Goal: Information Seeking & Learning: Learn about a topic

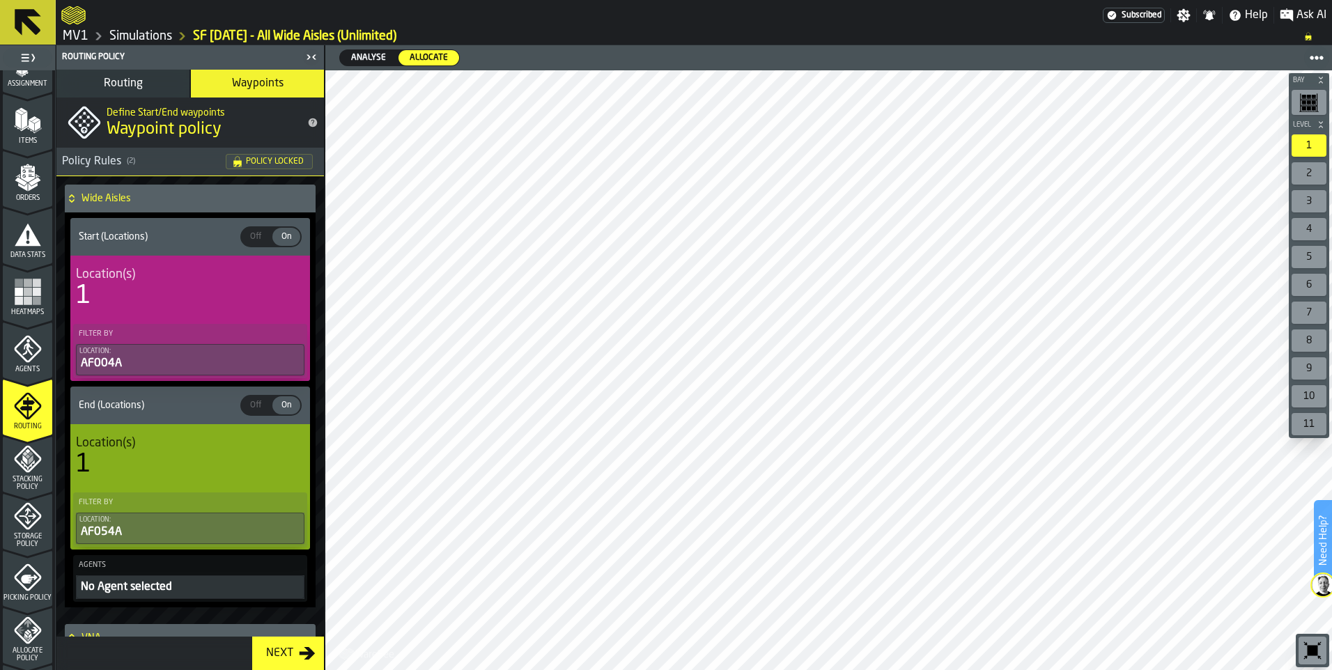
drag, startPoint x: 55, startPoint y: 205, endPoint x: 55, endPoint y: 195, distance: 10.4
click at [55, 195] on div "1 Start 1.1 Layout 1.2 Assignment 1.3 Items 1.4 Orders 1.5 Data Stats 1.6 Heatm…" at bounding box center [28, 357] width 56 height 625
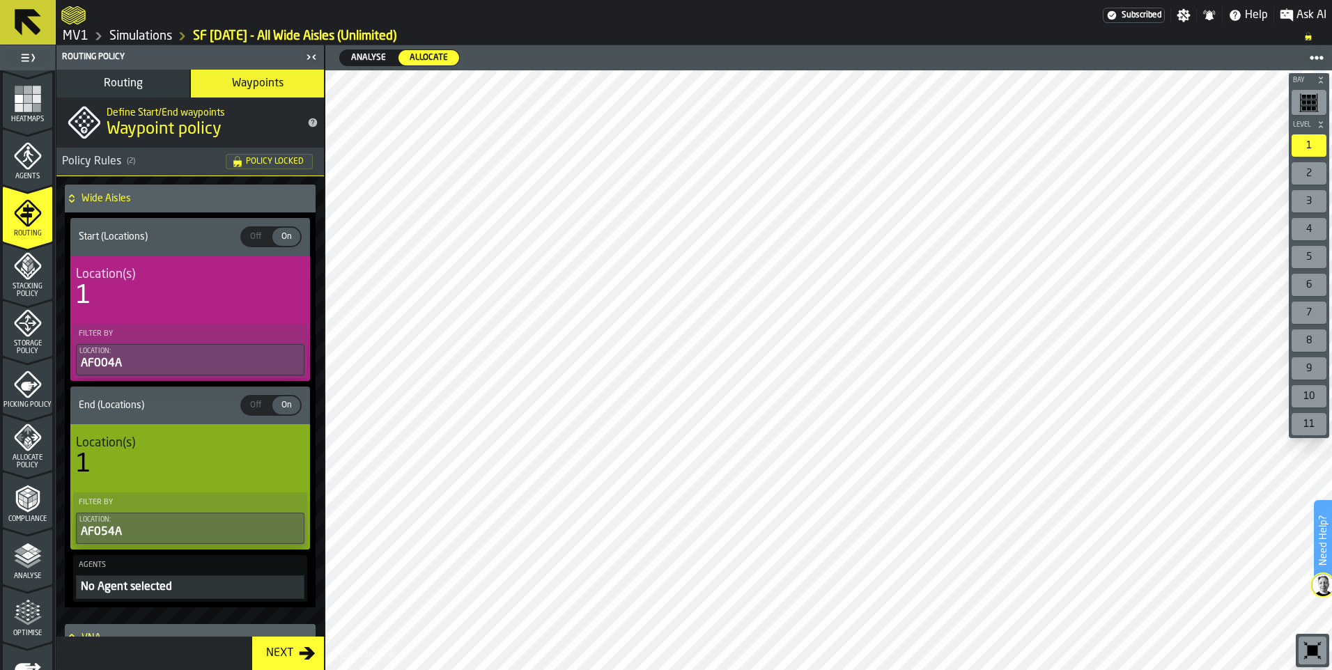
scroll to position [428, 0]
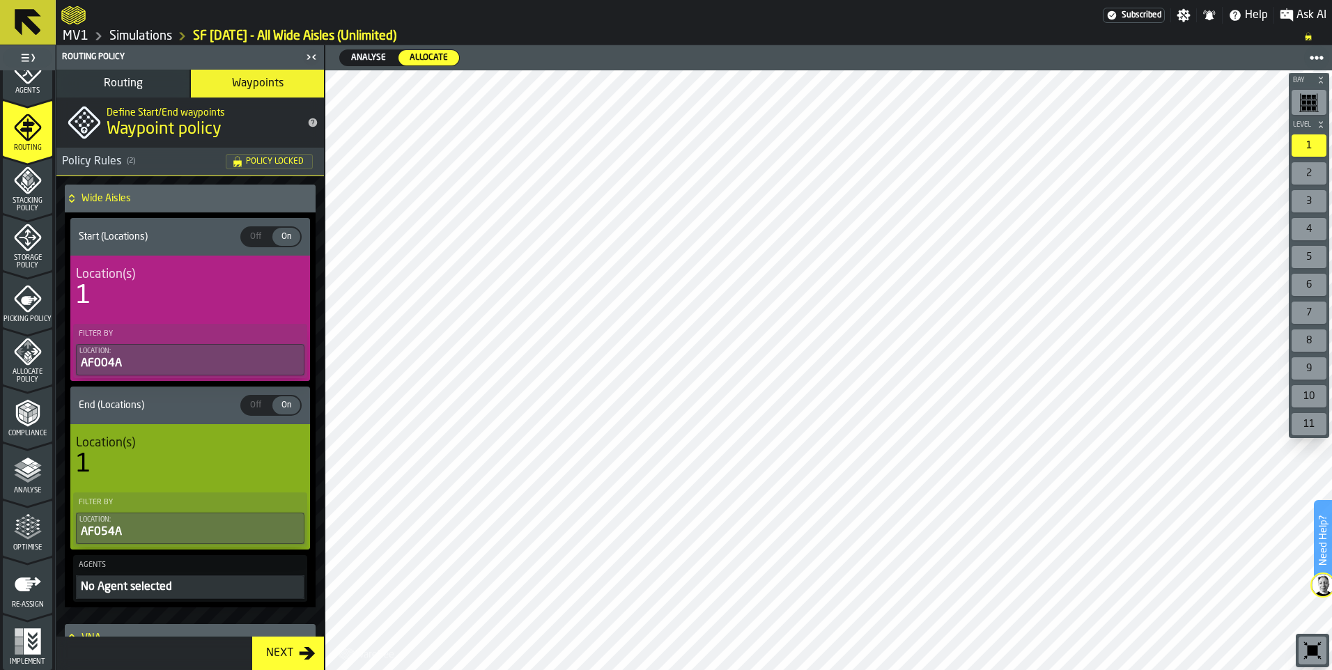
click at [25, 553] on icon "menu Optimise" at bounding box center [27, 556] width 49 height 13
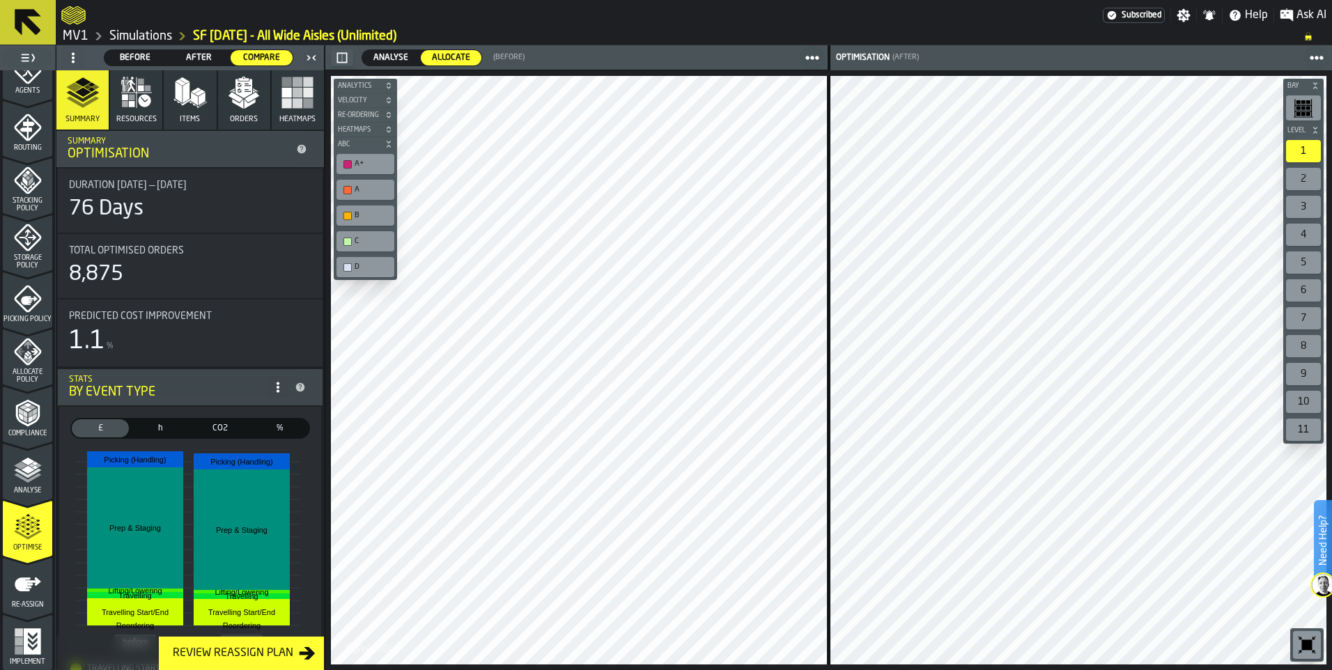
click at [244, 104] on polygon "button" at bounding box center [249, 104] width 11 height 10
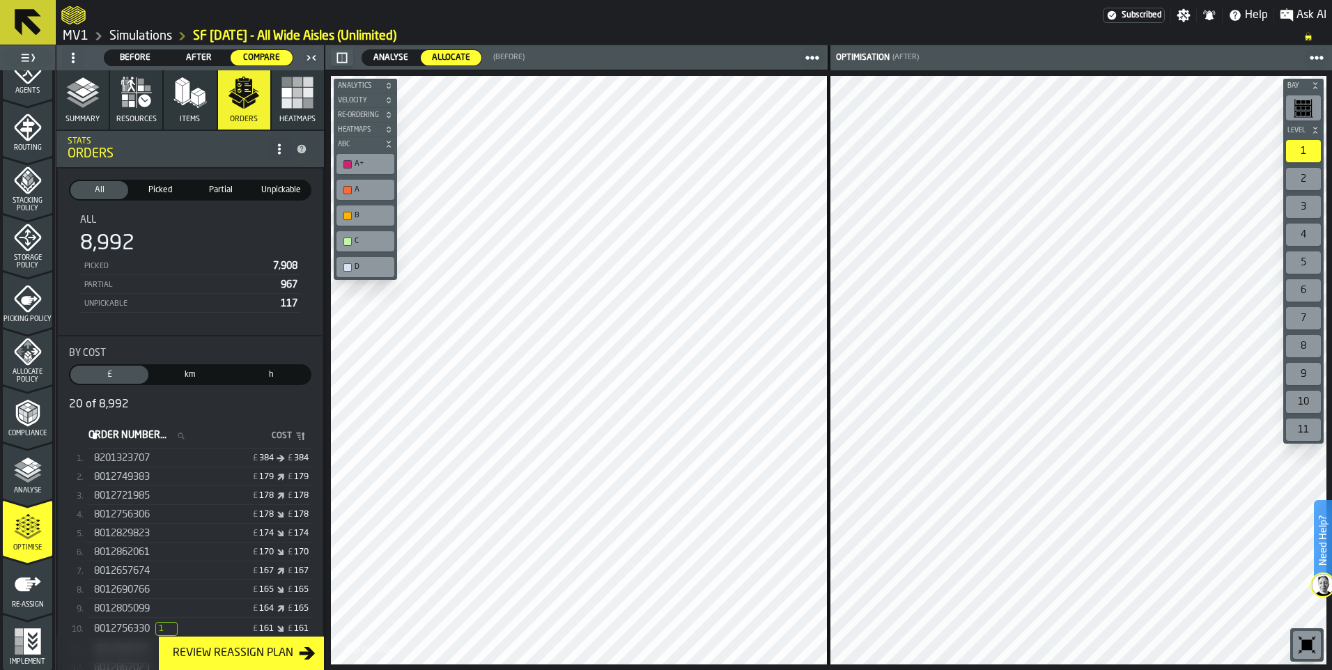
click at [136, 63] on span "Before" at bounding box center [135, 58] width 51 height 13
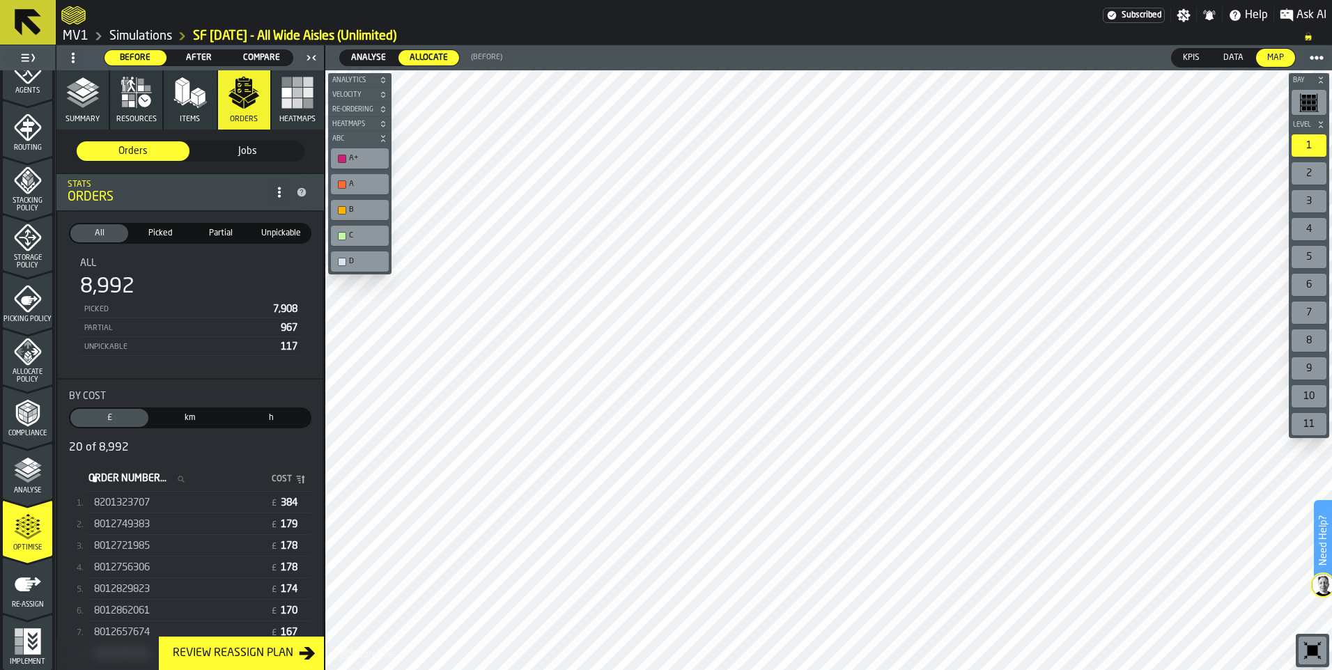
click at [203, 61] on span "After" at bounding box center [198, 58] width 51 height 13
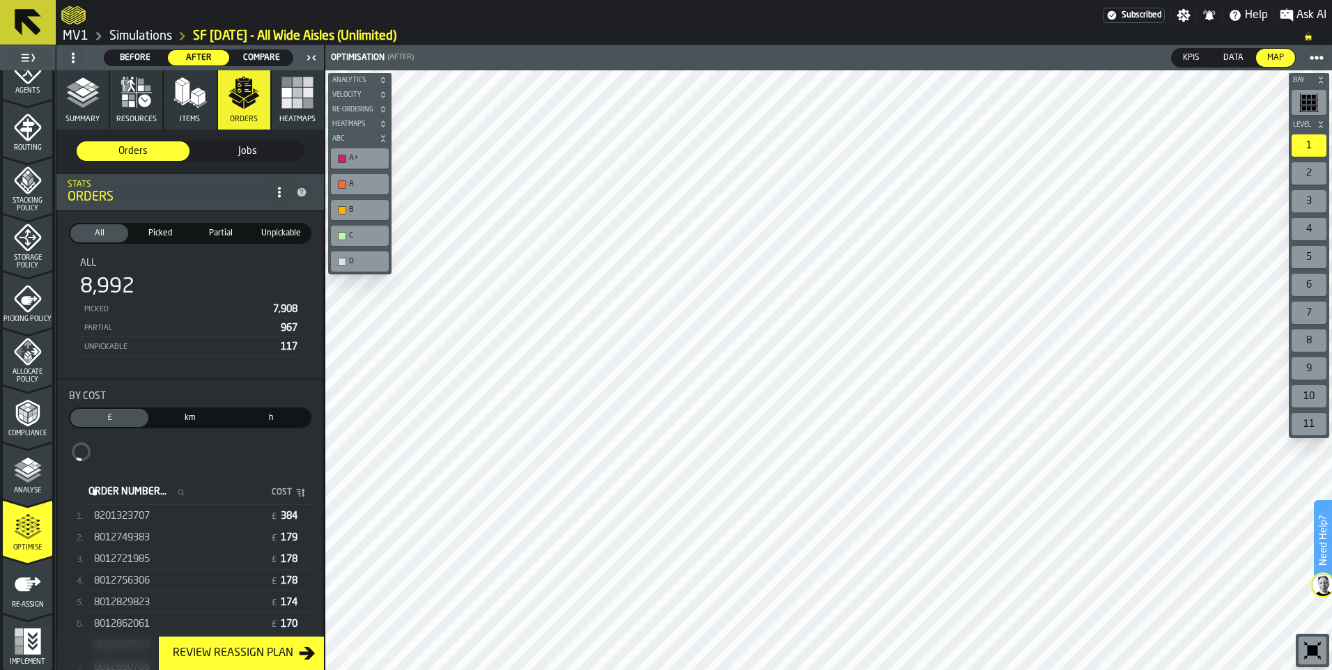
click at [267, 61] on span "Compare" at bounding box center [261, 58] width 51 height 13
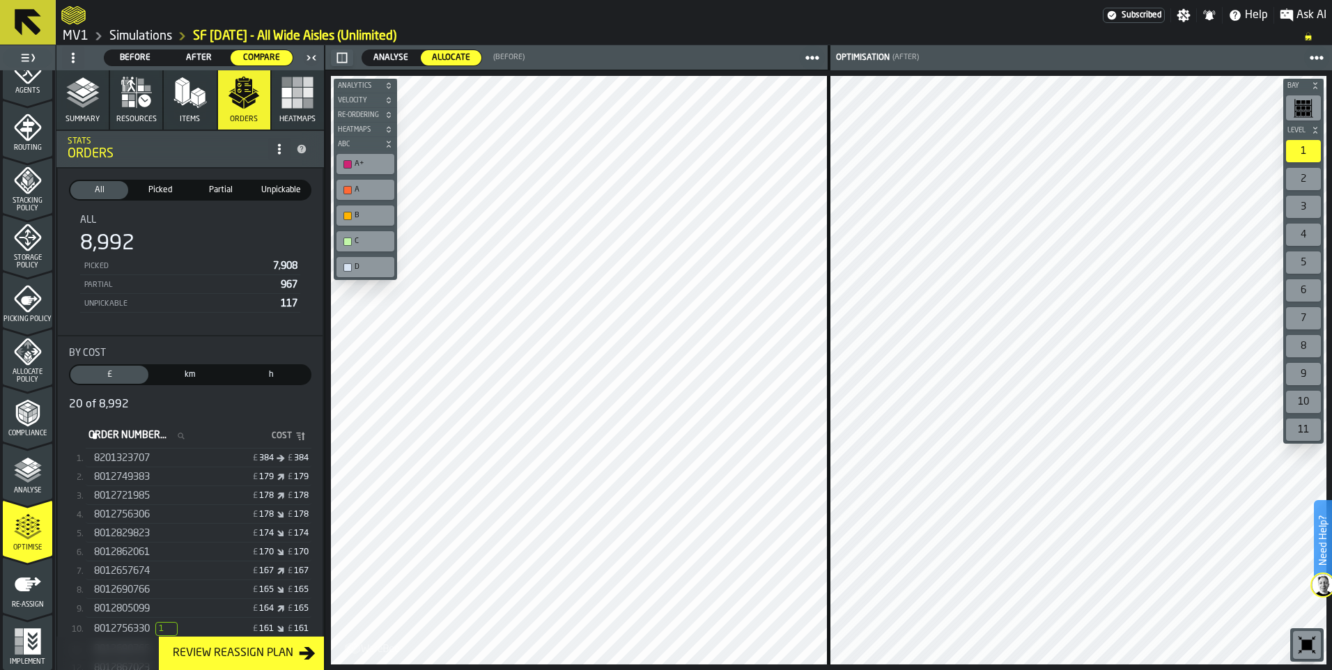
click at [188, 378] on span "km" at bounding box center [190, 374] width 72 height 13
click at [276, 378] on span "h" at bounding box center [271, 374] width 72 height 13
click at [215, 377] on span "km" at bounding box center [190, 374] width 72 height 13
click at [258, 369] on div "h" at bounding box center [271, 375] width 78 height 18
click at [88, 112] on button "Summary" at bounding box center [82, 99] width 52 height 59
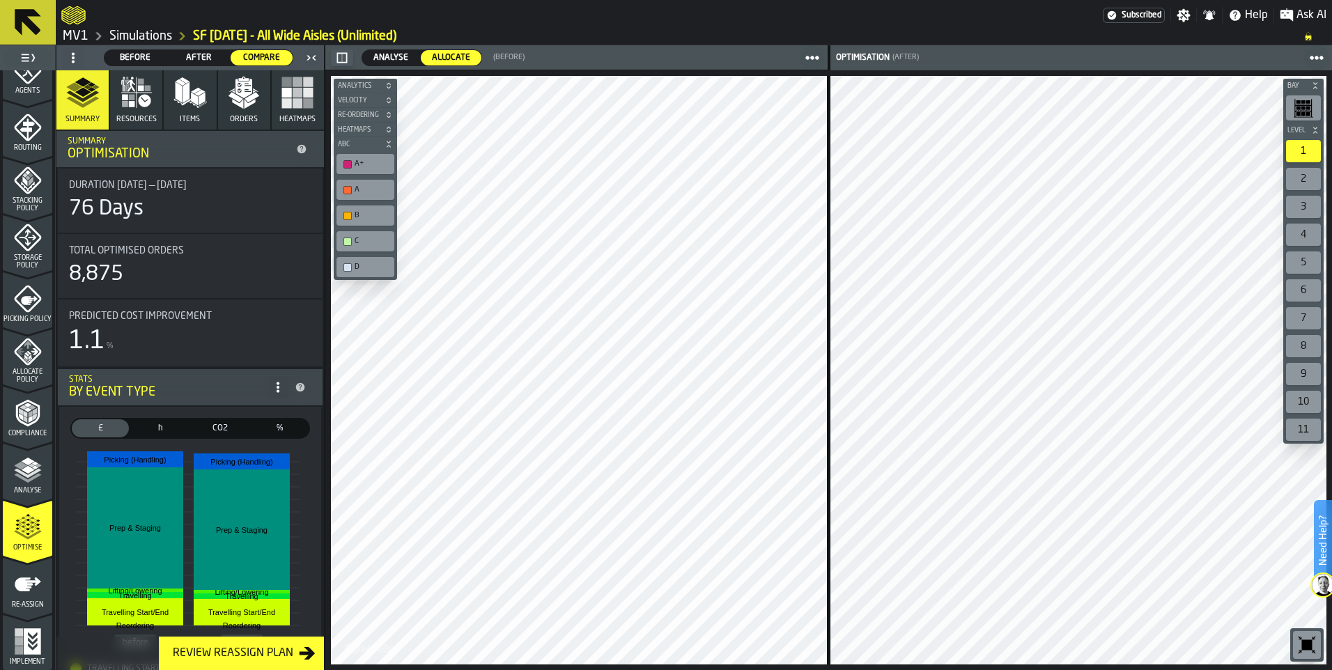
click at [30, 28] on icon at bounding box center [28, 22] width 26 height 26
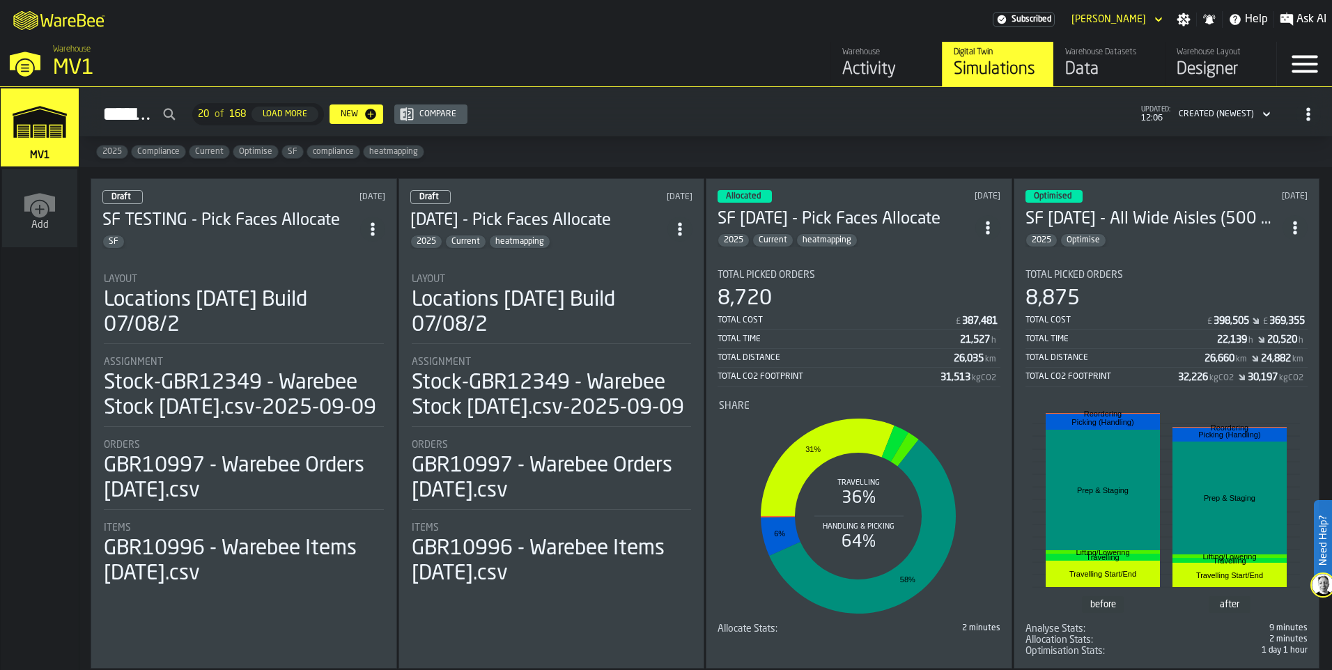
click at [1130, 258] on section "Total Picked Orders 8,875 Total Cost £ 398,505 £ 369,355 Total Time 22,139 h 20…" at bounding box center [1166, 457] width 283 height 398
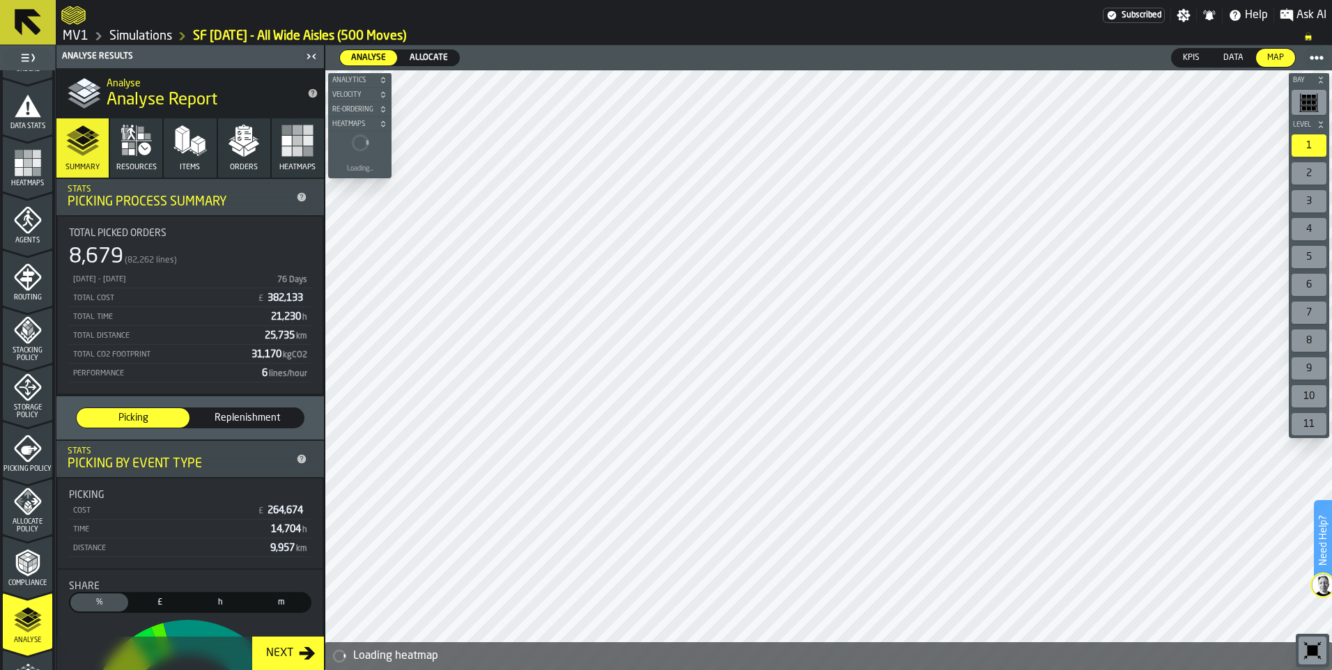
scroll to position [428, 0]
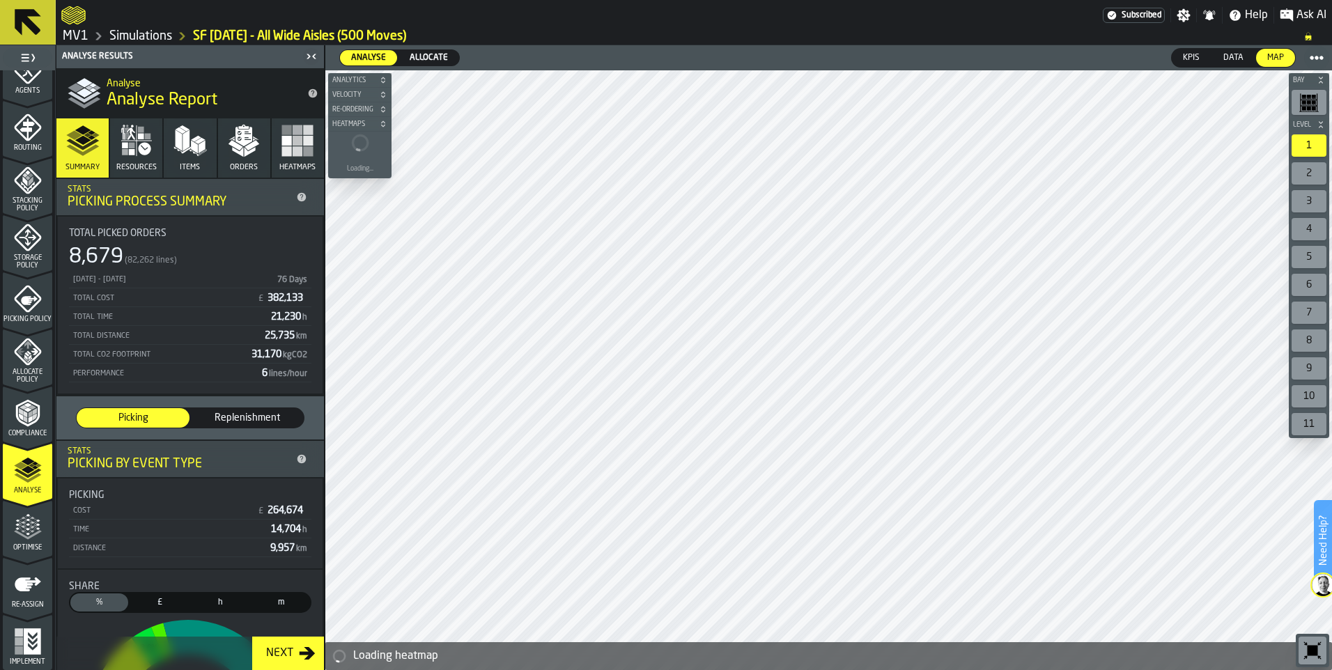
click at [33, 539] on icon "menu Optimise" at bounding box center [28, 527] width 28 height 28
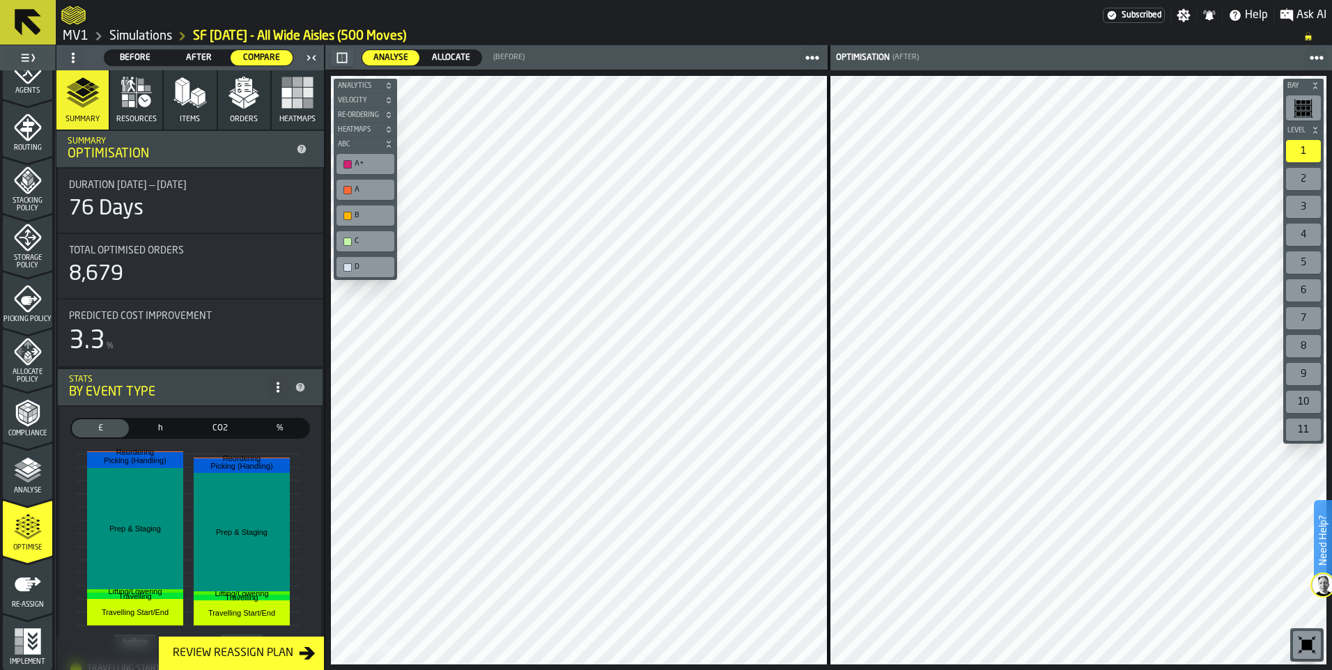
click at [39, 26] on icon at bounding box center [27, 22] width 33 height 33
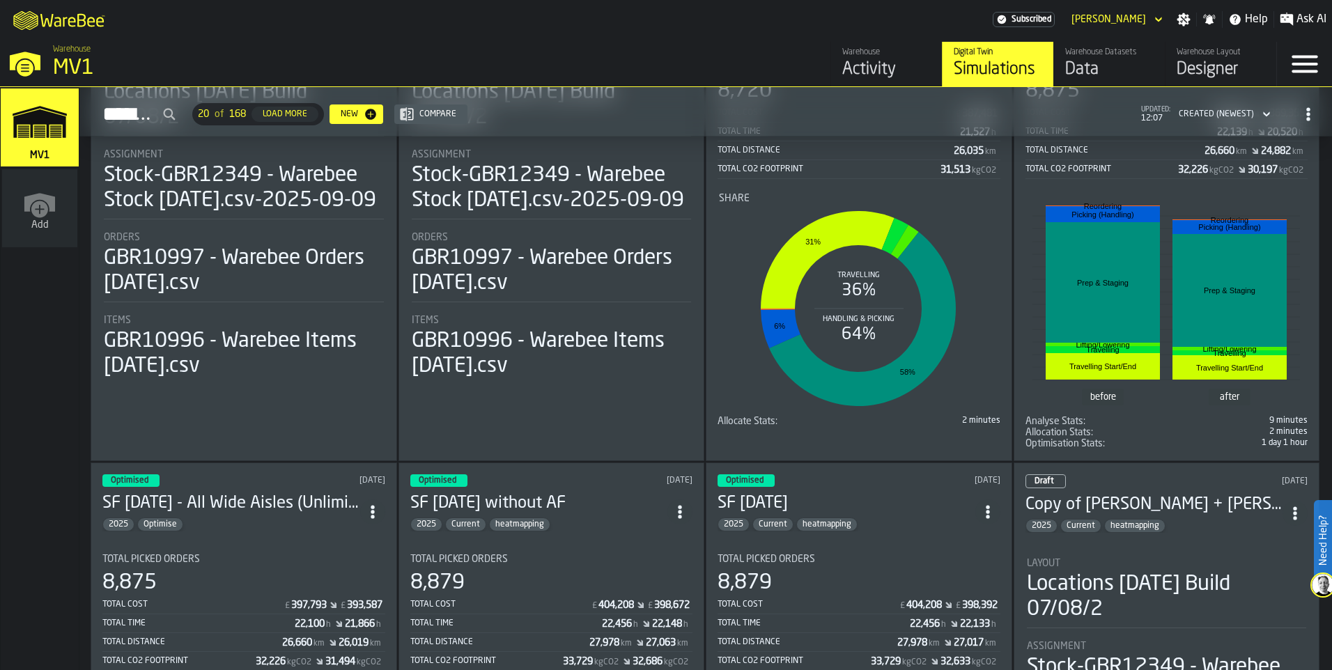
scroll to position [209, 0]
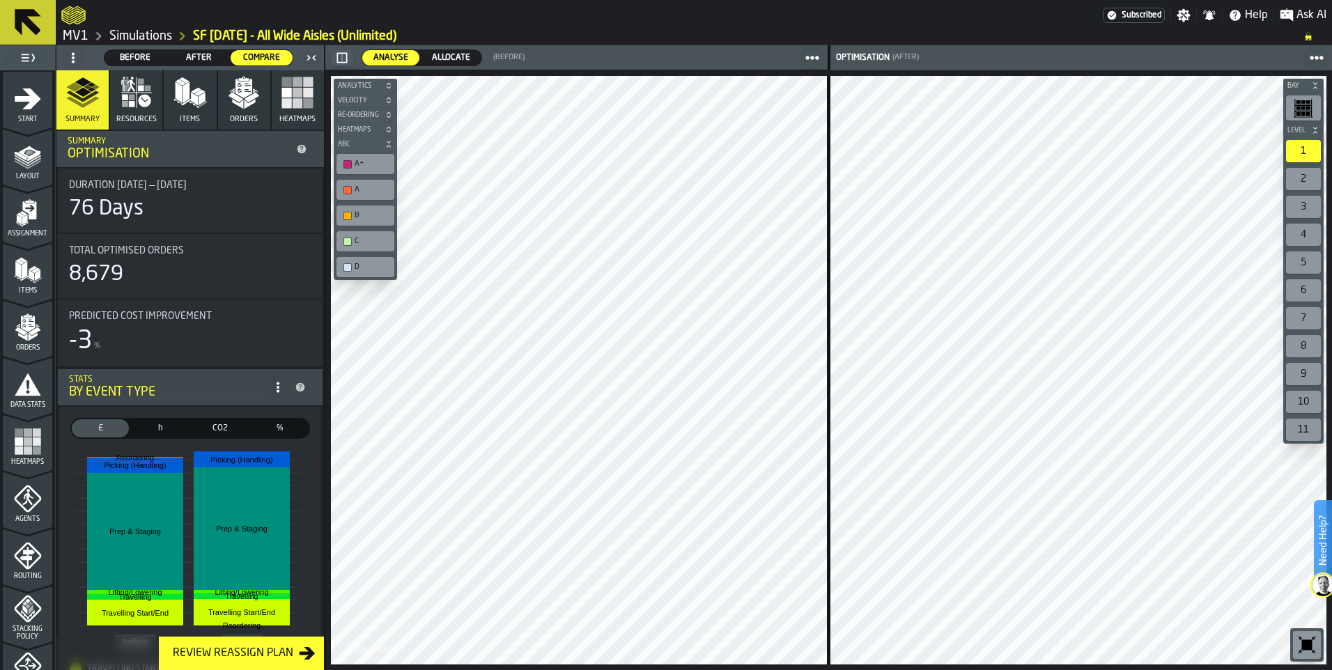
click at [137, 102] on icon "button" at bounding box center [136, 92] width 33 height 33
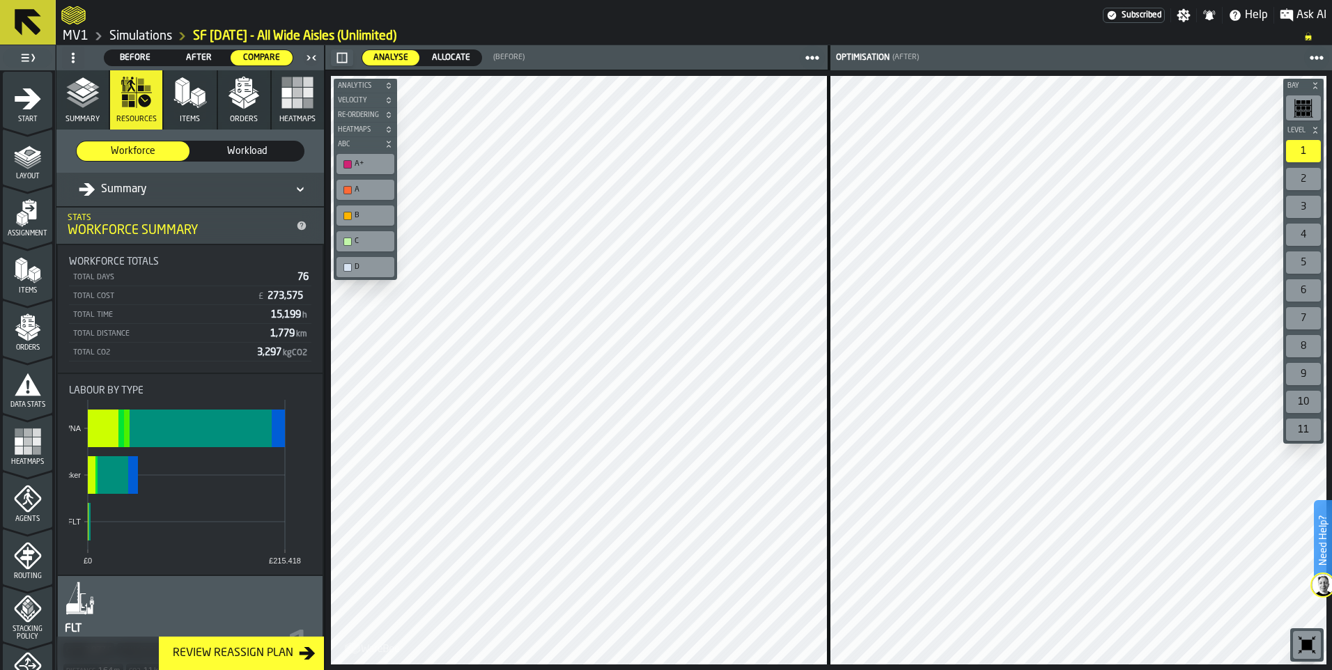
click at [192, 100] on polygon "button" at bounding box center [194, 98] width 7 height 13
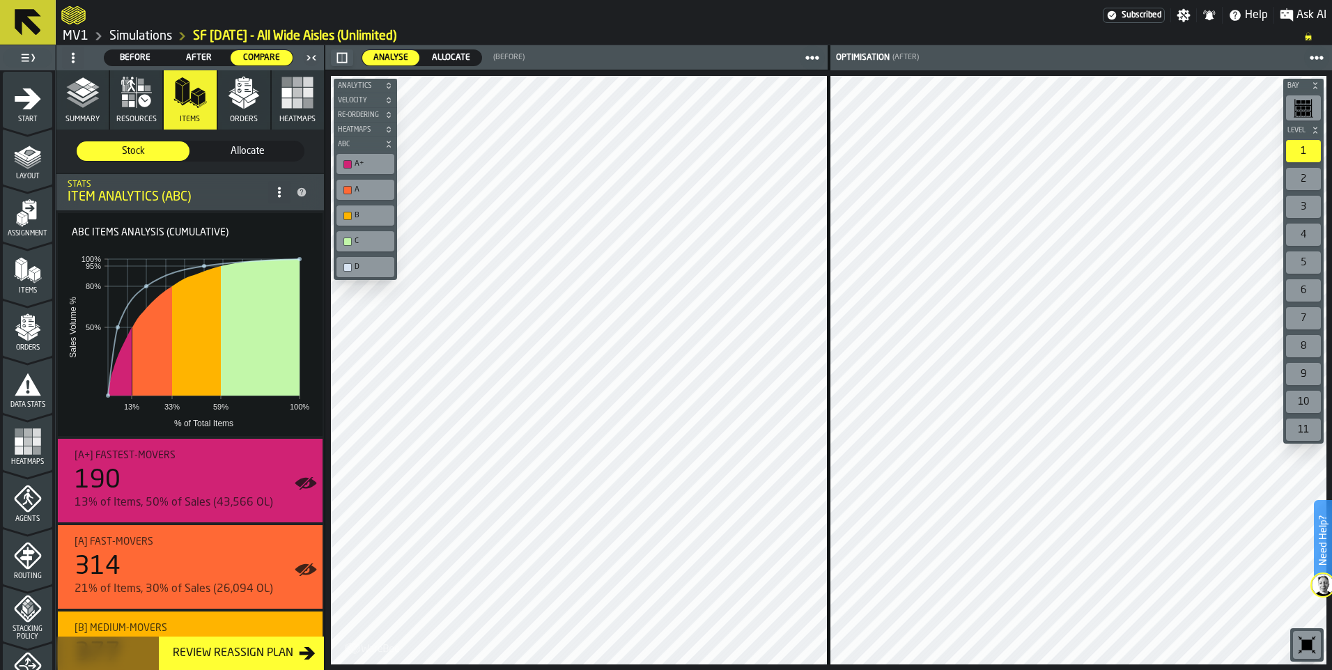
click at [232, 100] on polygon "button" at bounding box center [235, 97] width 15 height 10
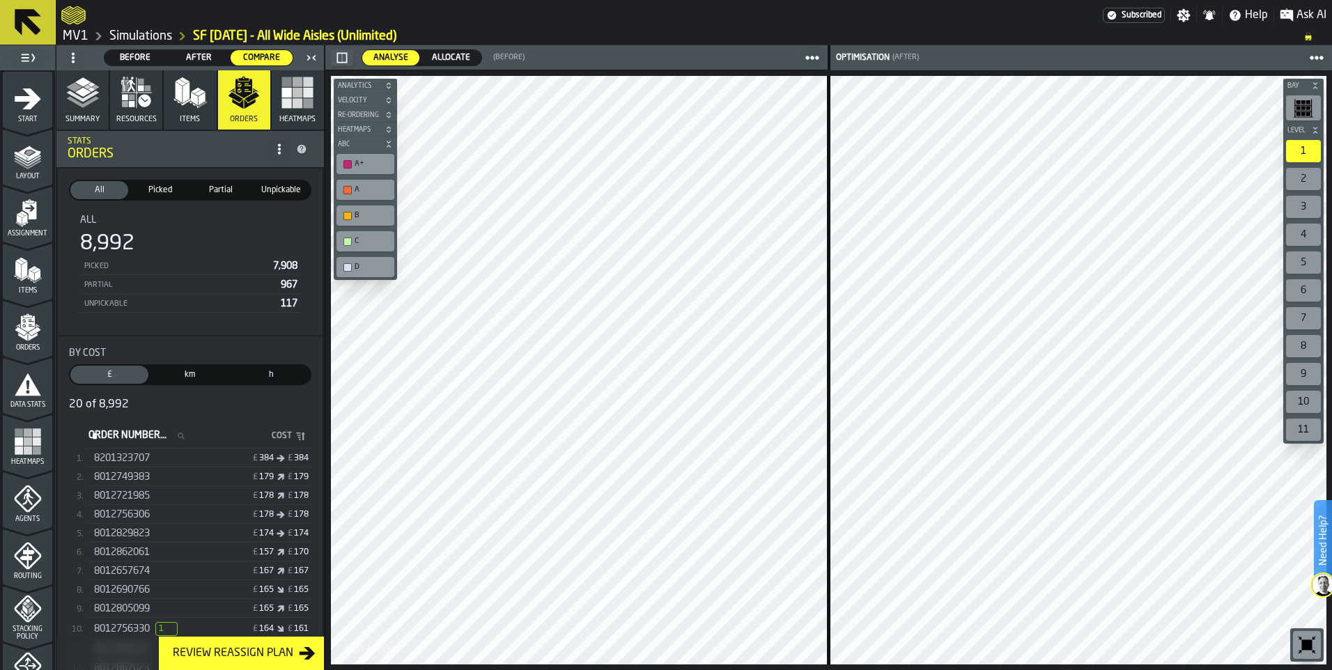
click at [286, 102] on rect "button" at bounding box center [287, 103] width 10 height 10
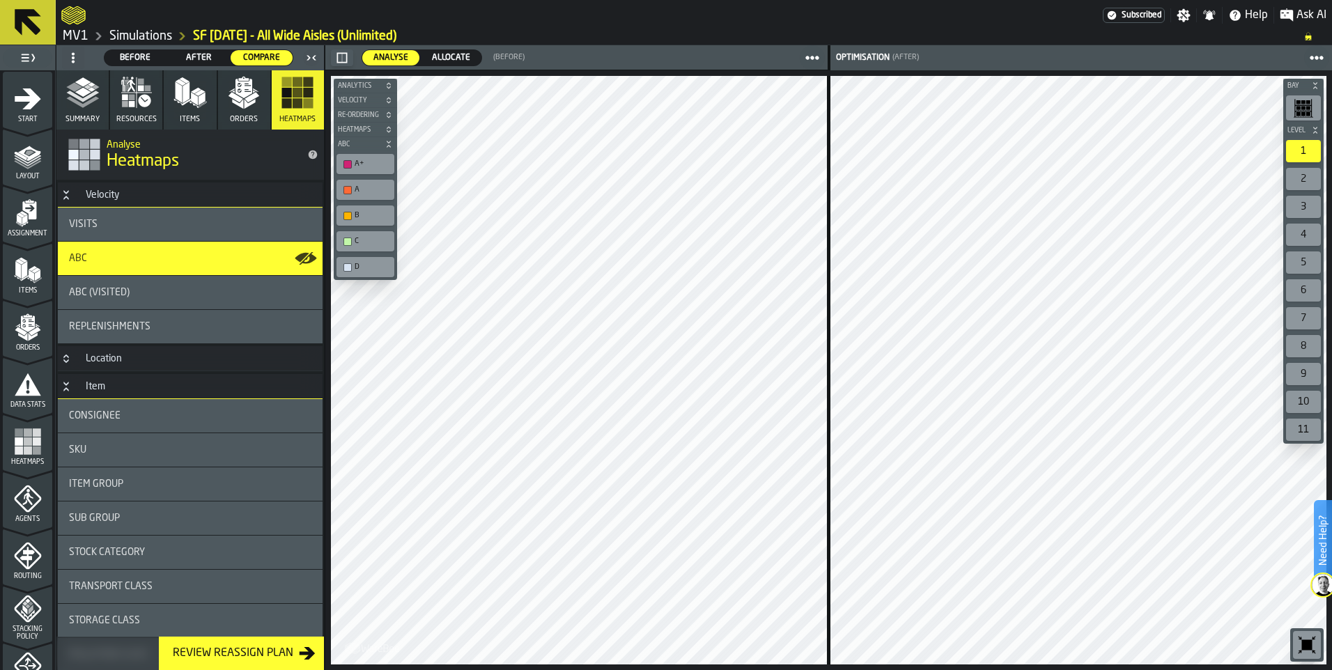
click at [118, 420] on div "Consignee" at bounding box center [190, 415] width 242 height 11
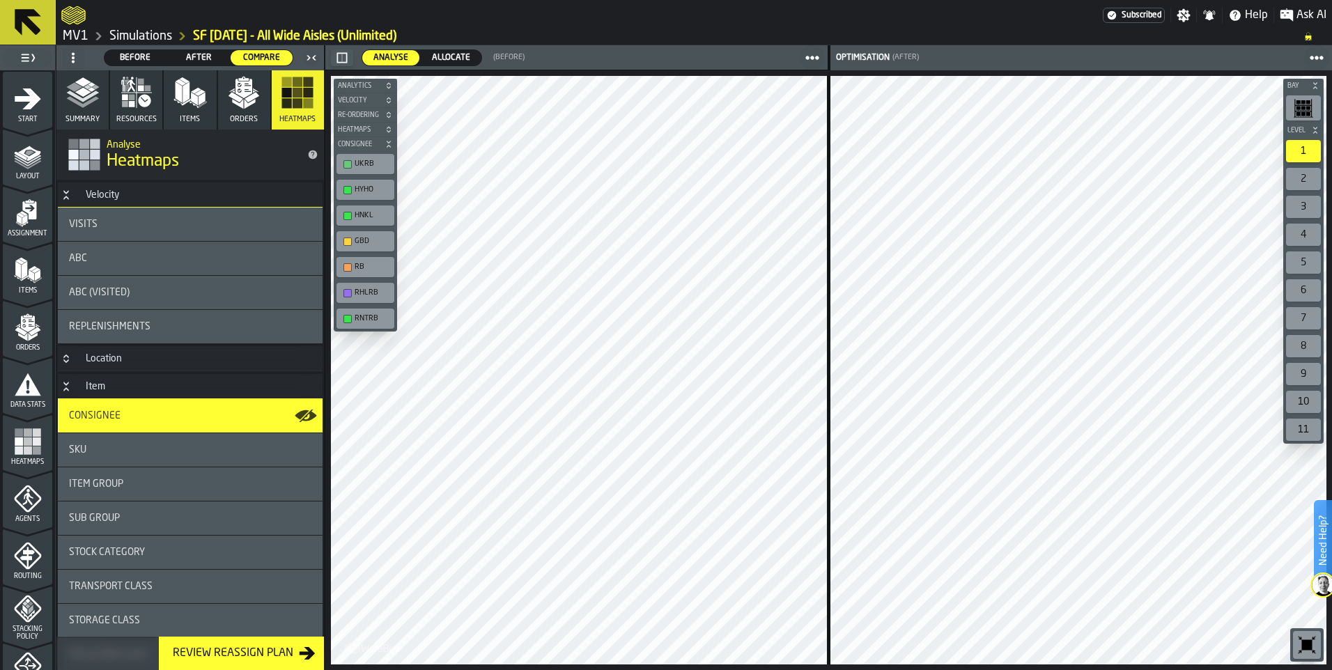
click at [367, 193] on div "HYHO" at bounding box center [373, 189] width 36 height 9
click at [365, 219] on div "HNKL" at bounding box center [373, 215] width 36 height 9
click at [363, 244] on div "GBD" at bounding box center [373, 241] width 36 height 9
click at [363, 269] on div "RB" at bounding box center [373, 267] width 36 height 9
click at [348, 293] on div "button-toolbar-undefined" at bounding box center [347, 293] width 8 height 8
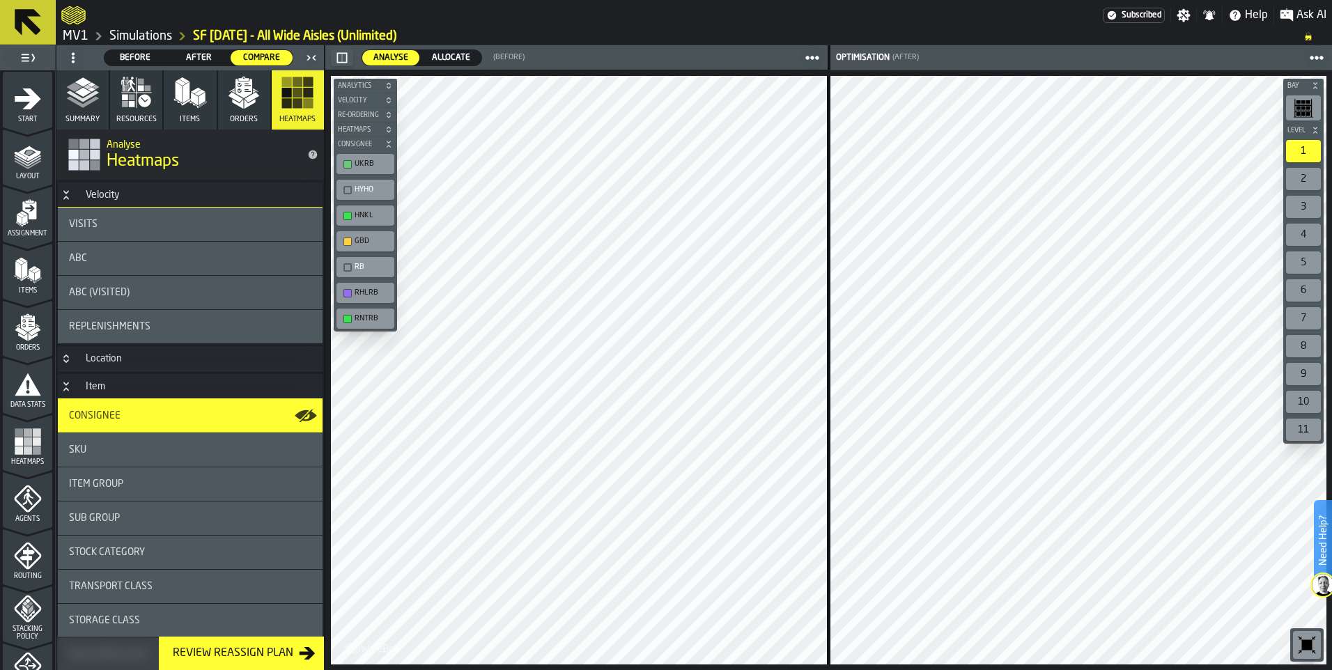
click at [350, 317] on div "button-toolbar-undefined" at bounding box center [347, 319] width 8 height 8
click at [349, 242] on div "button-toolbar-undefined" at bounding box center [347, 242] width 8 height 8
click at [348, 219] on div "button-toolbar-undefined" at bounding box center [347, 216] width 8 height 8
click at [348, 242] on div "button-toolbar-undefined" at bounding box center [347, 242] width 8 height 8
click at [346, 318] on div "button-toolbar-undefined" at bounding box center [347, 319] width 8 height 8
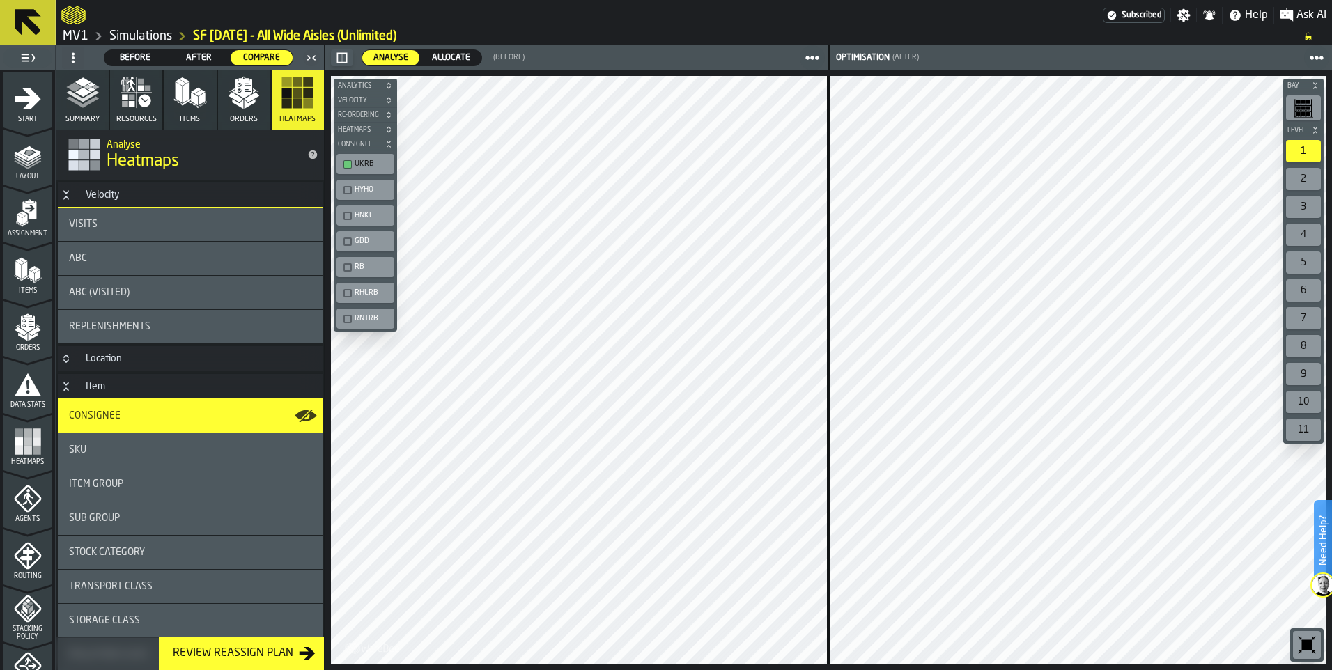
scroll to position [418, 0]
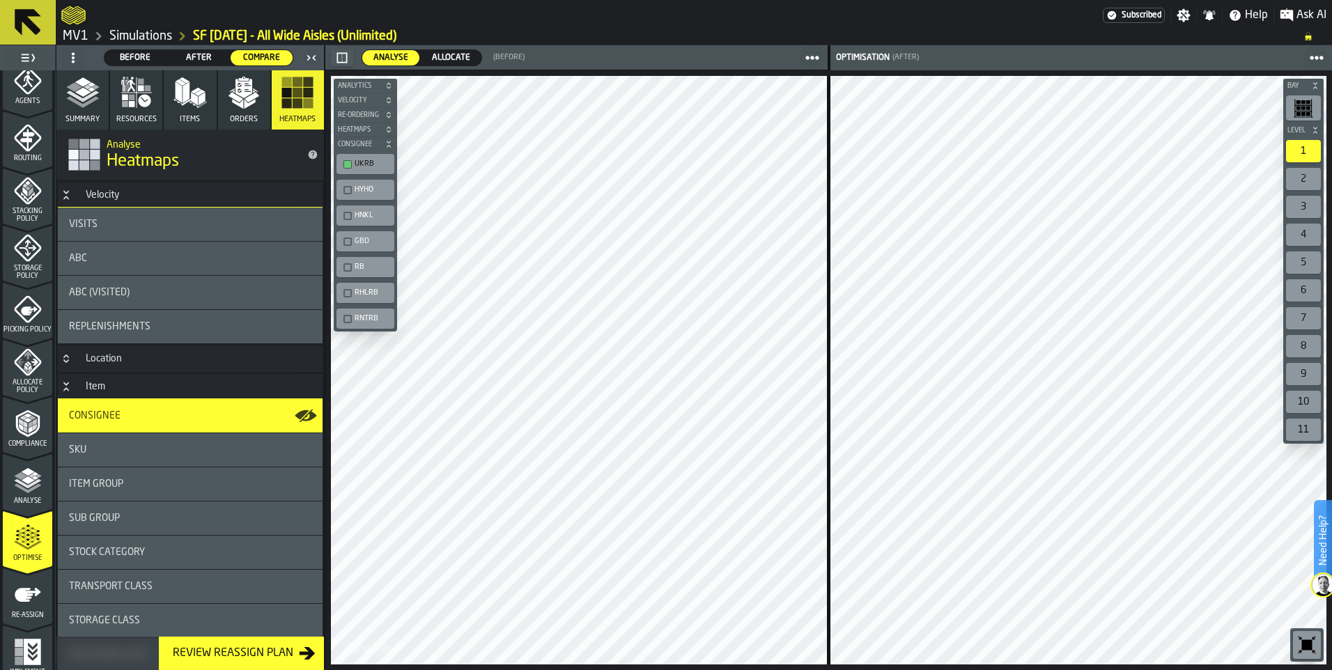
click at [32, 602] on icon "menu Re-assign" at bounding box center [28, 595] width 28 height 28
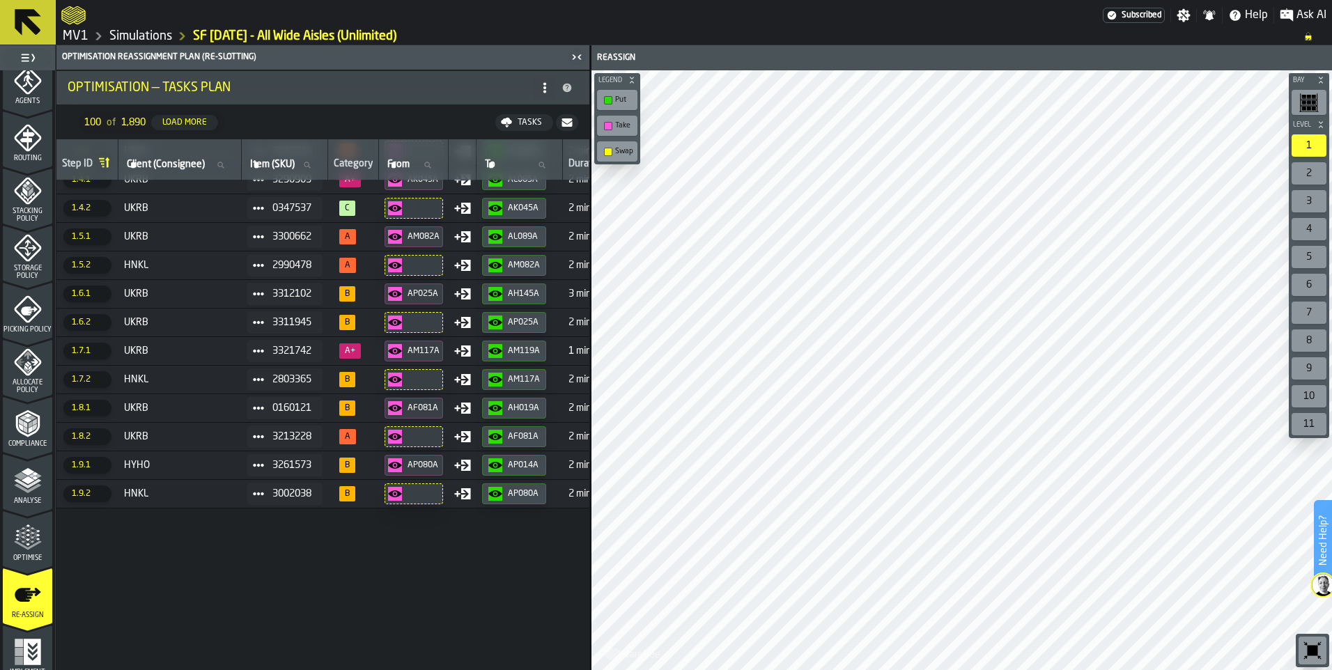
scroll to position [0, 0]
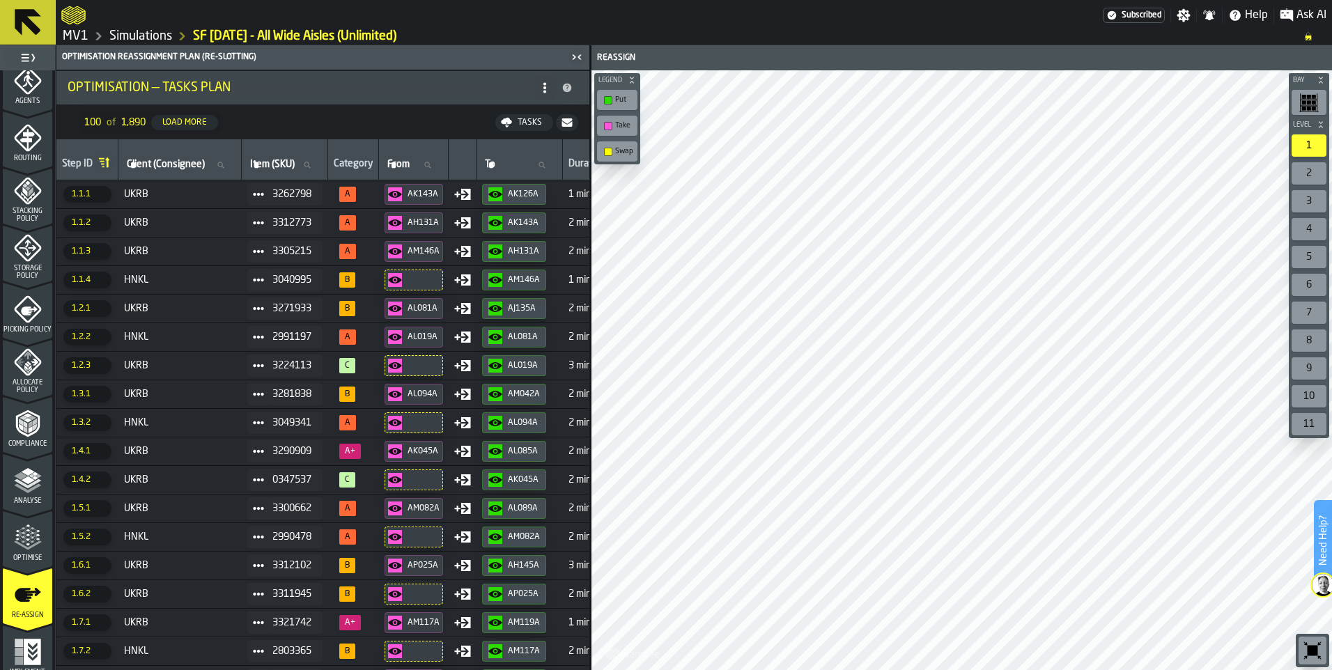
click at [36, 536] on icon "menu Optimise" at bounding box center [28, 538] width 28 height 28
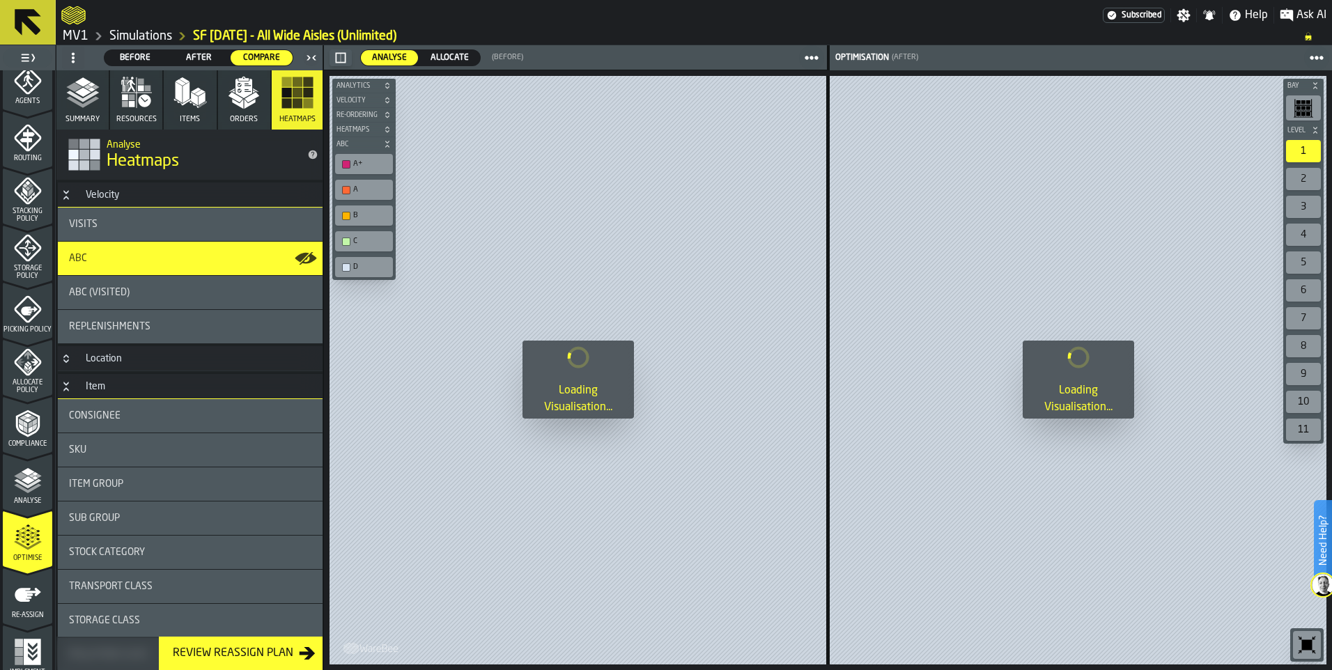
click at [91, 102] on polyline "button" at bounding box center [82, 101] width 33 height 11
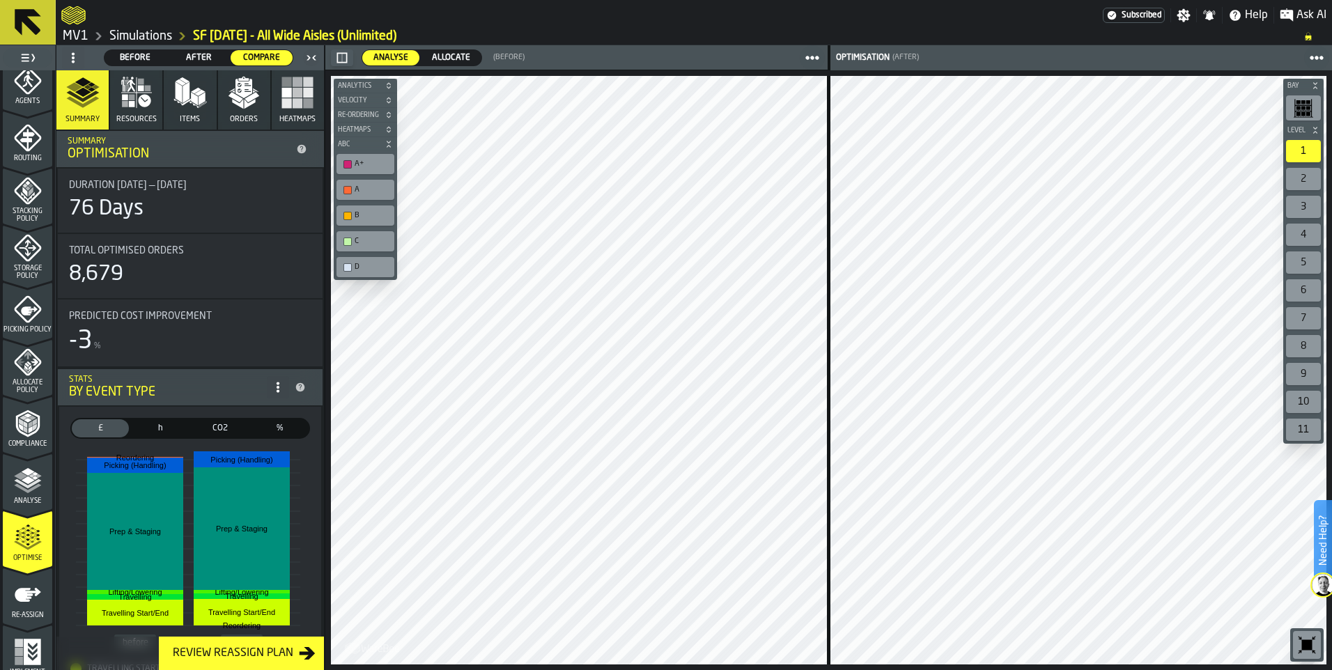
click at [364, 165] on div "A+" at bounding box center [373, 164] width 36 height 9
click at [348, 191] on div "button-toolbar-undefined" at bounding box center [347, 190] width 8 height 8
click at [346, 215] on div "button-toolbar-undefined" at bounding box center [347, 216] width 8 height 8
click at [346, 239] on div "button-toolbar-undefined" at bounding box center [347, 242] width 8 height 8
click at [345, 265] on div "button-toolbar-undefined" at bounding box center [347, 267] width 8 height 8
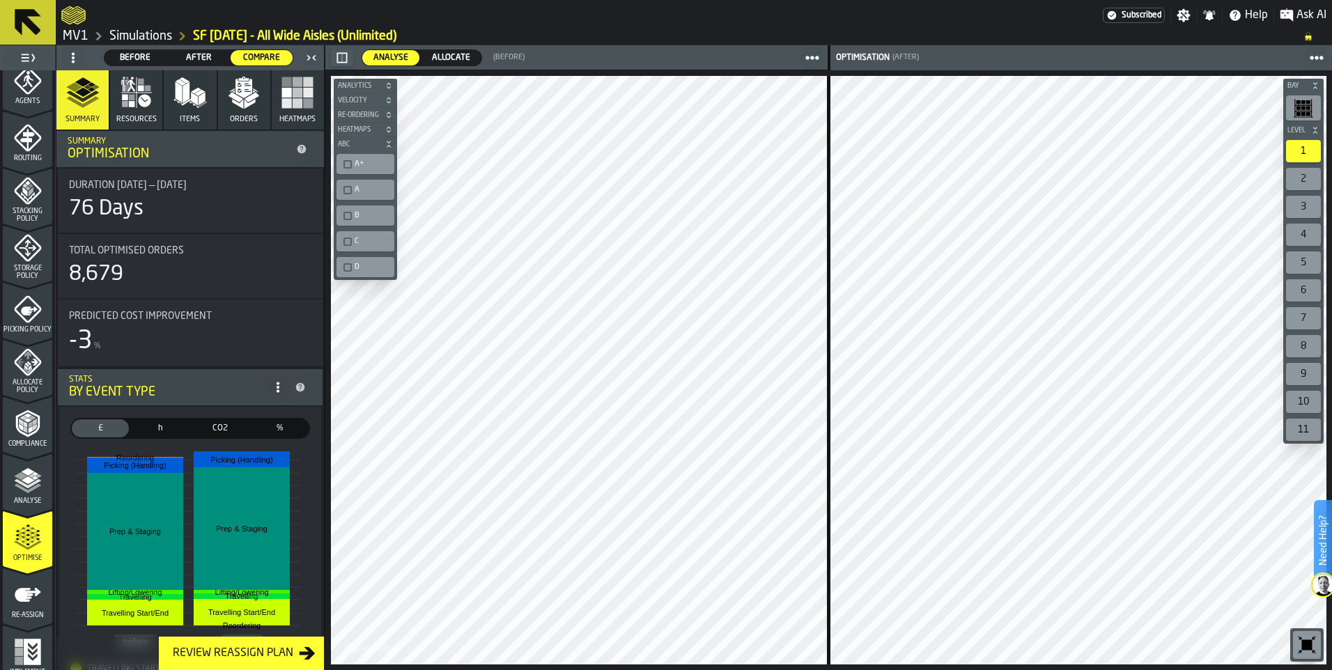
click at [350, 168] on div "button-toolbar-undefined" at bounding box center [347, 164] width 8 height 8
click at [361, 101] on span "Velocity" at bounding box center [358, 101] width 47 height 8
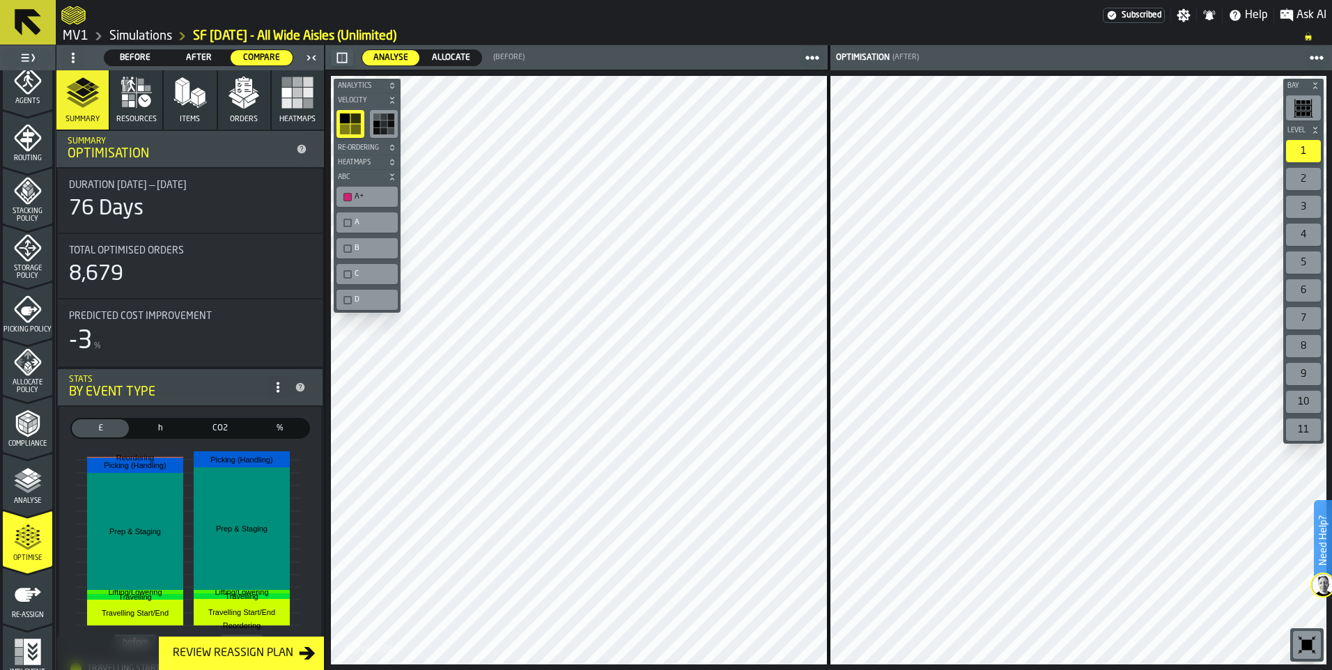
click at [383, 125] on rect "button-toolbar-undefined" at bounding box center [383, 123] width 7 height 7
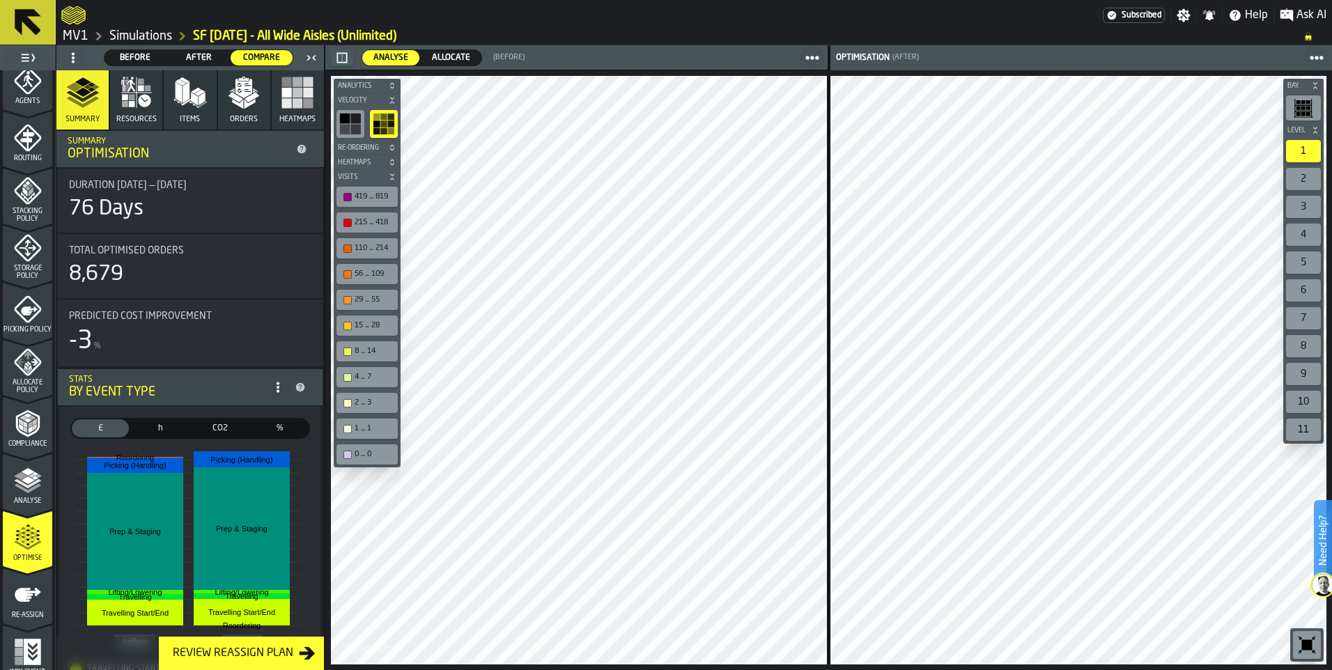
click at [346, 196] on div "button-toolbar-undefined" at bounding box center [347, 197] width 8 height 8
click at [345, 195] on div "button-toolbar-undefined" at bounding box center [347, 197] width 8 height 8
click at [348, 216] on div "215 ... 418" at bounding box center [367, 222] width 56 height 15
click at [345, 246] on div "button-toolbar-undefined" at bounding box center [347, 248] width 8 height 8
click at [373, 194] on div "419 ... 819" at bounding box center [374, 196] width 39 height 9
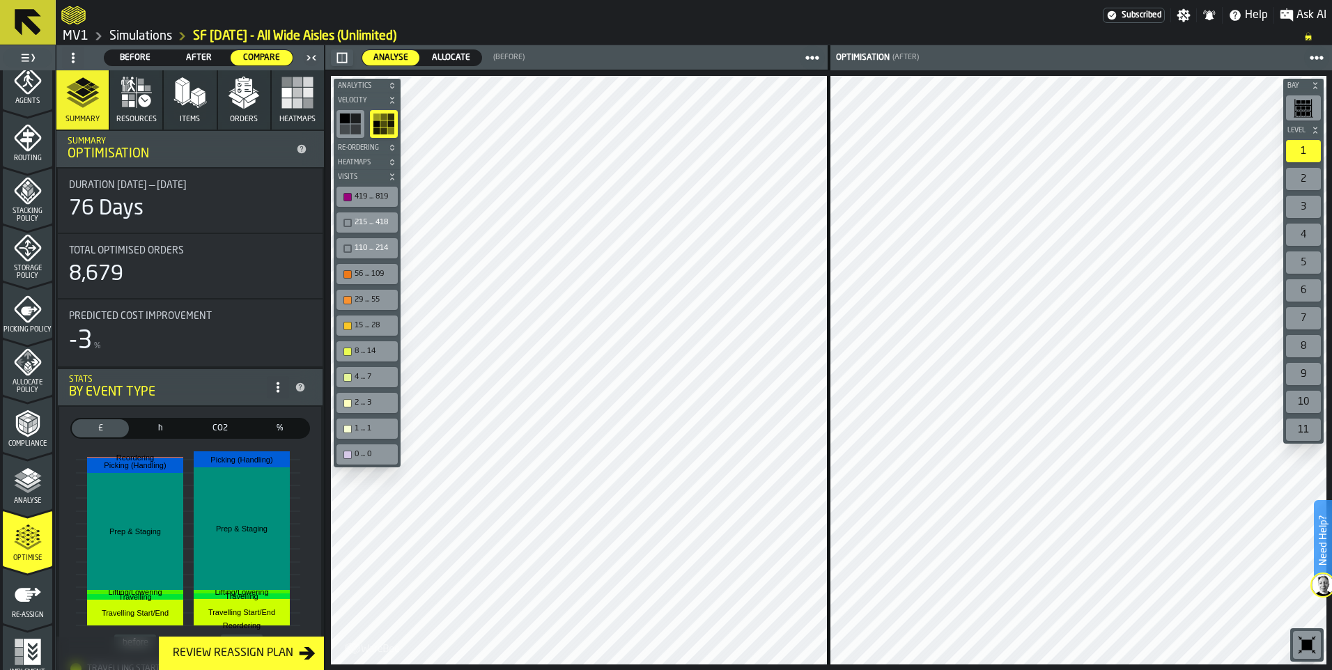
click at [373, 194] on div "419 ... 819" at bounding box center [374, 196] width 39 height 9
